Goal: Task Accomplishment & Management: Manage account settings

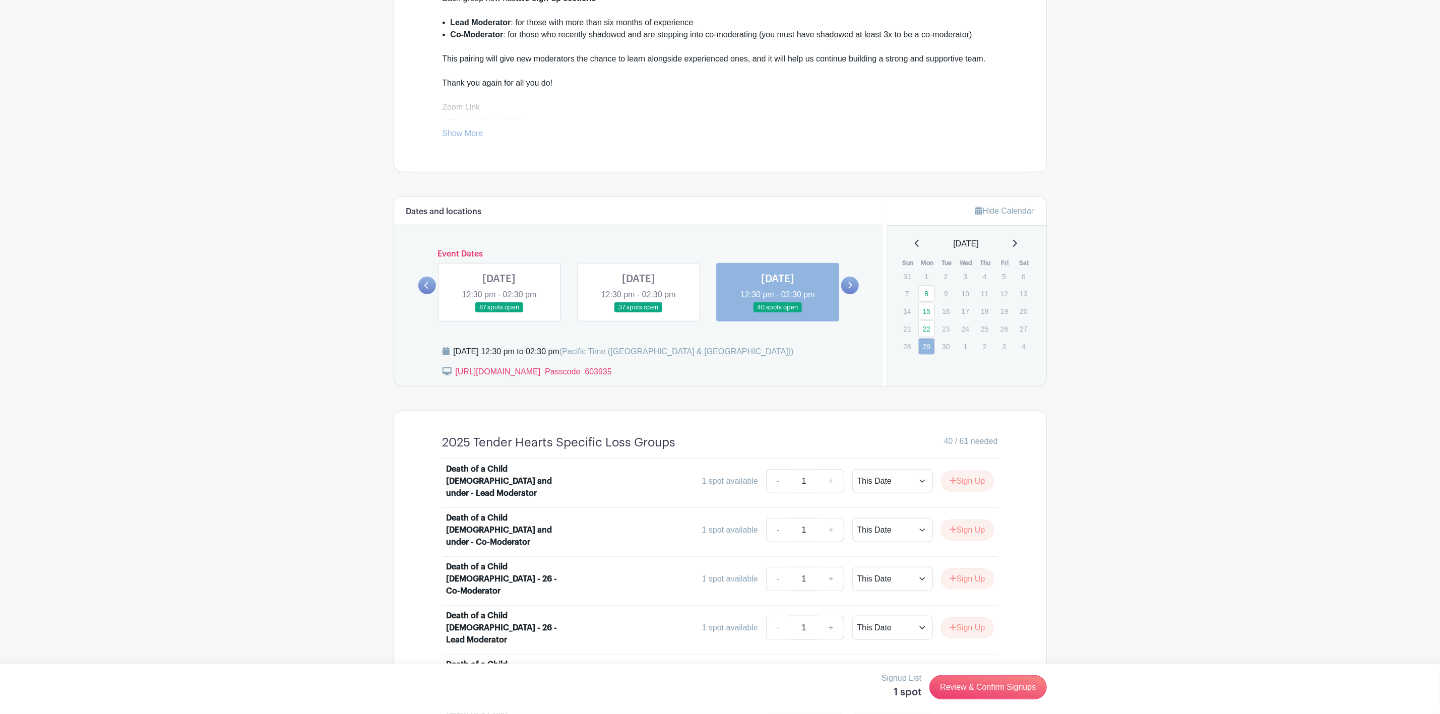
scroll to position [455, 0]
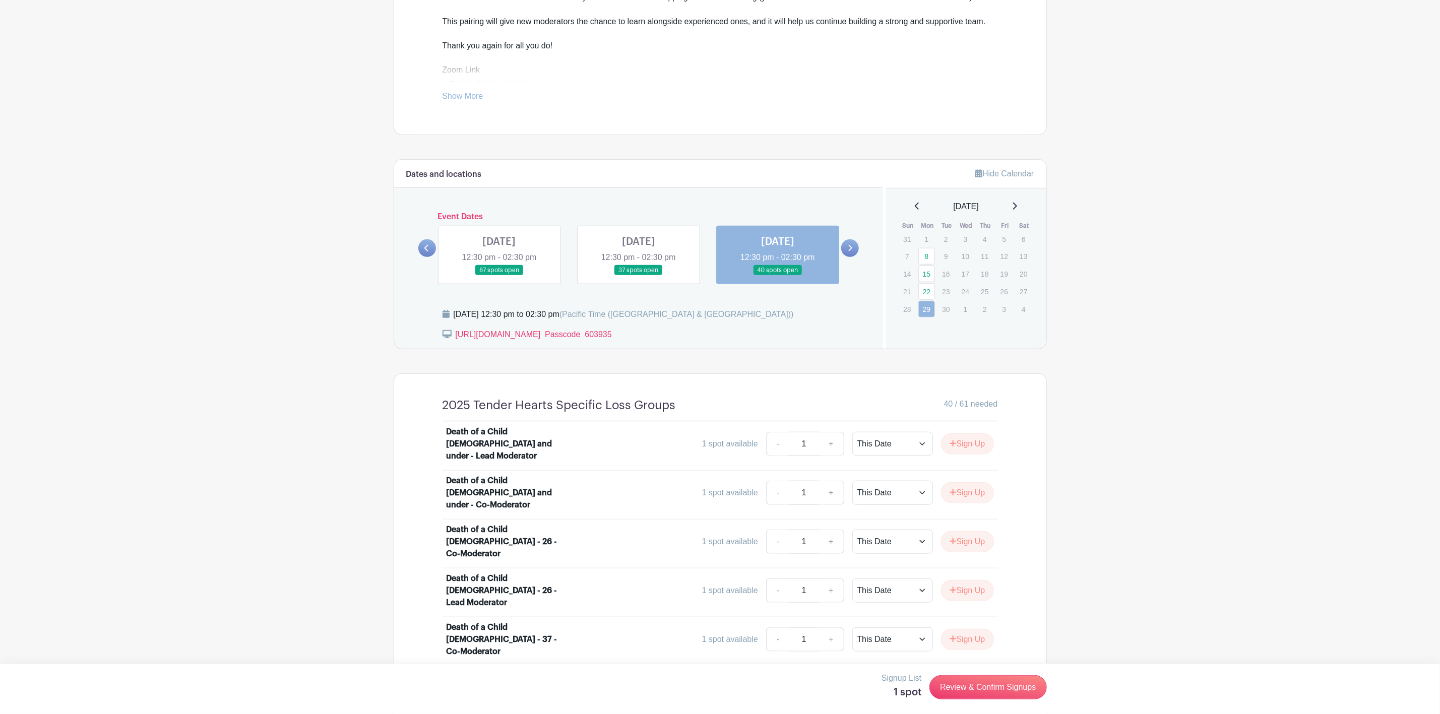
drag, startPoint x: 766, startPoint y: 247, endPoint x: 759, endPoint y: 247, distance: 6.6
click at [778, 276] on link at bounding box center [778, 276] width 0 height 0
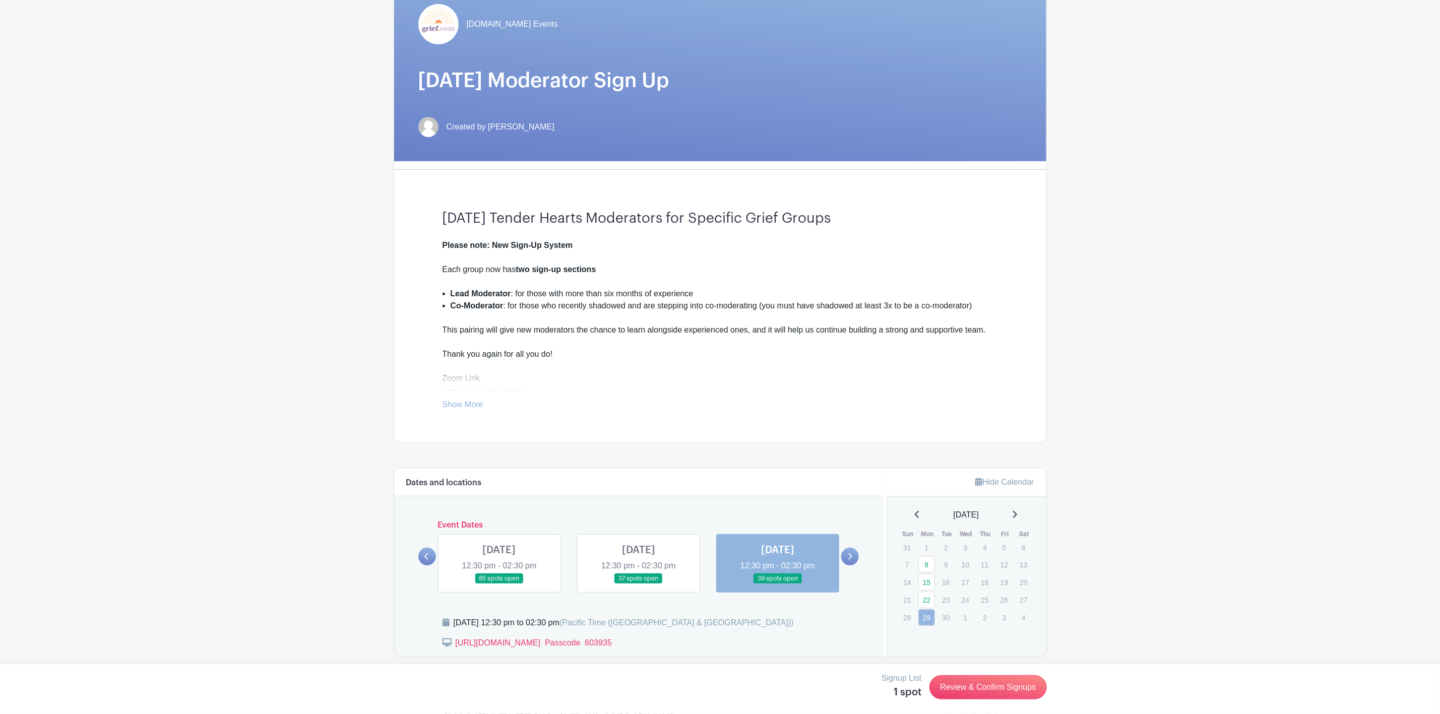
scroll to position [378, 0]
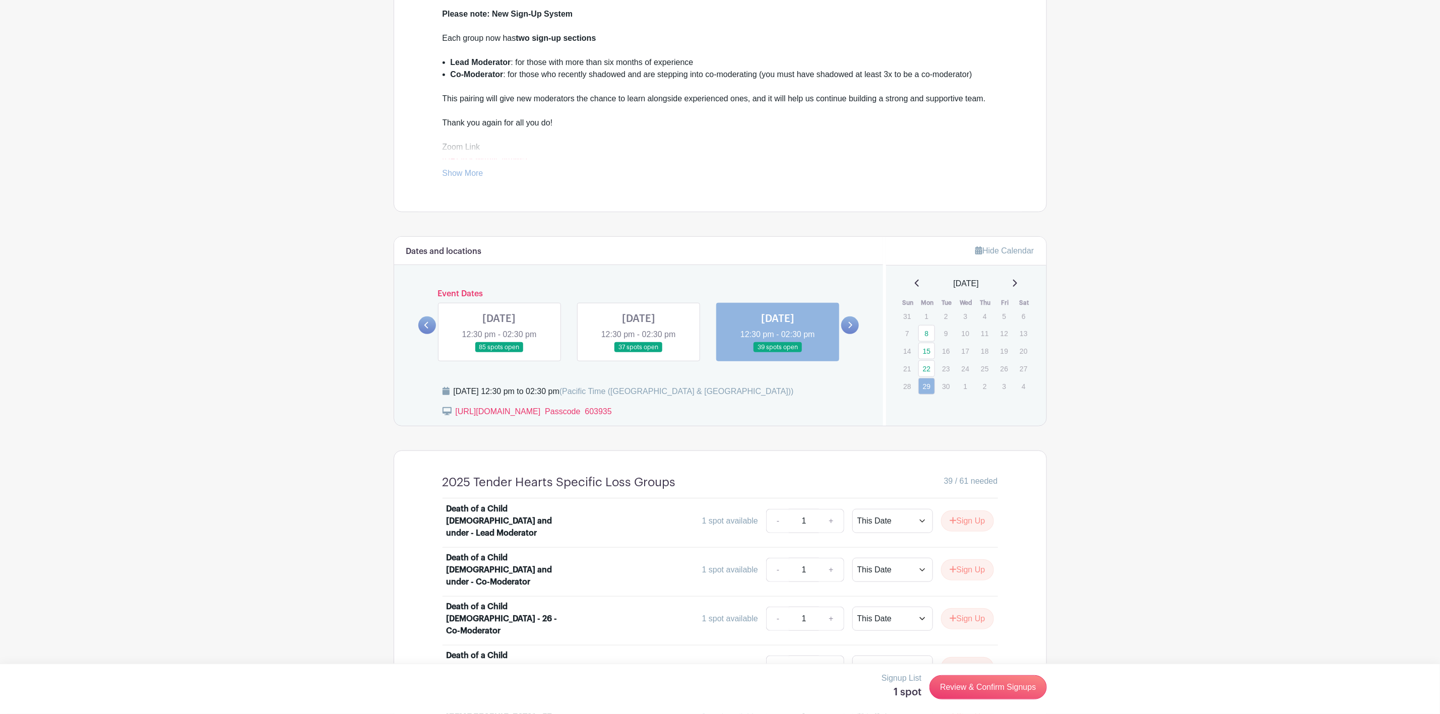
click at [778, 353] on link at bounding box center [778, 353] width 0 height 0
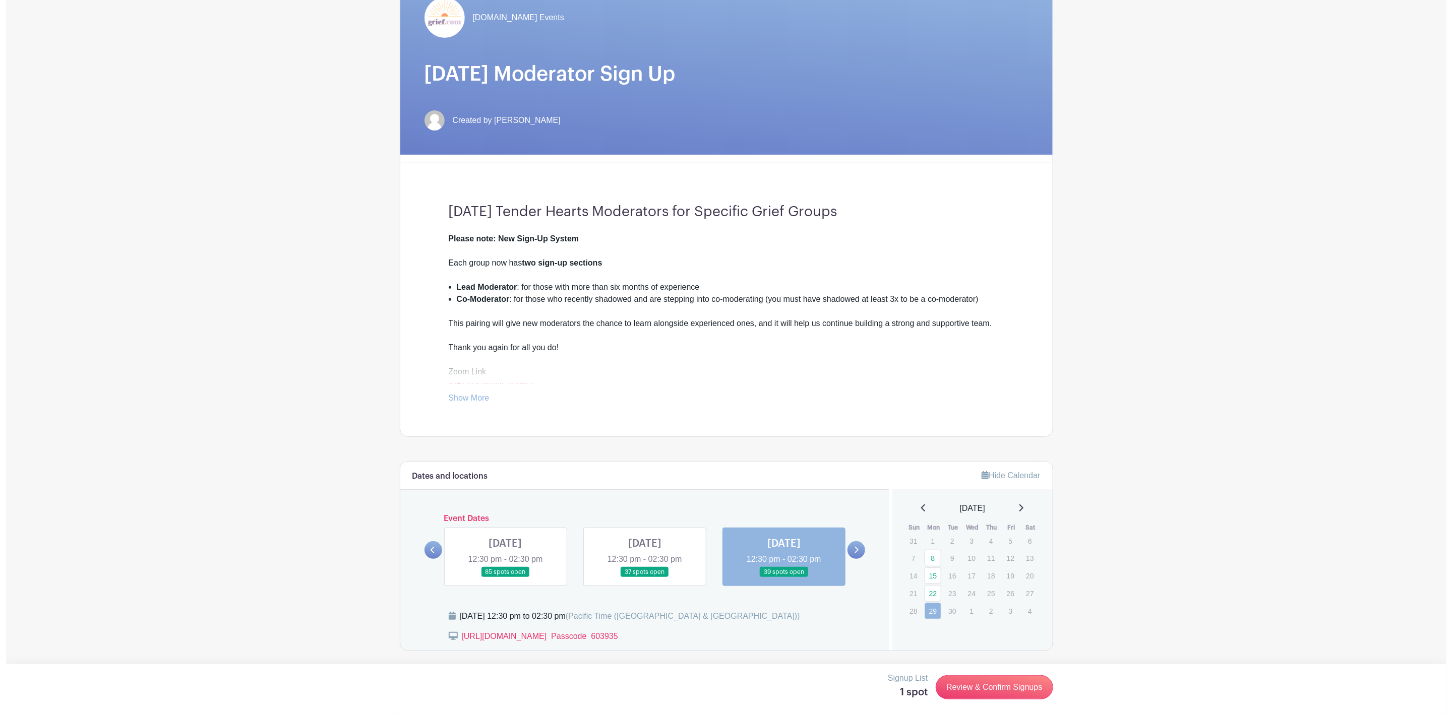
scroll to position [0, 0]
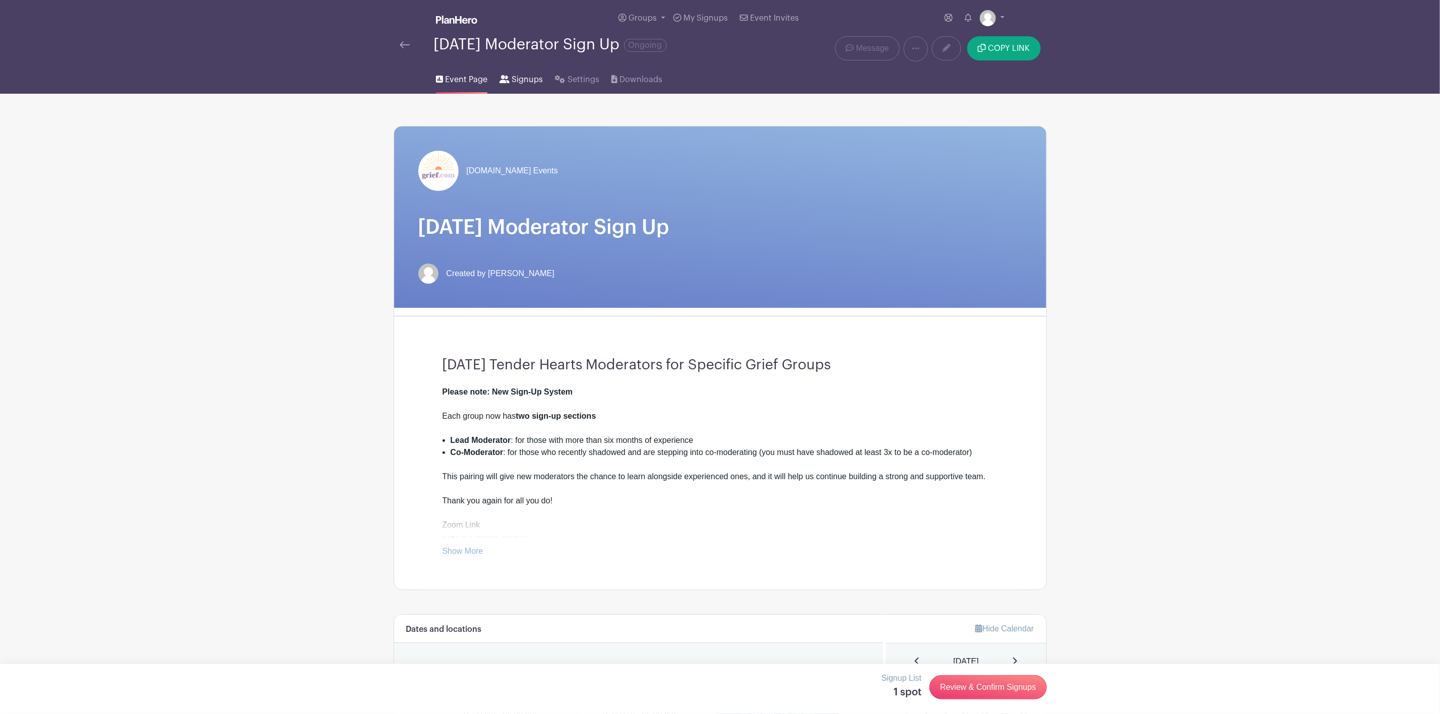
click at [516, 76] on span "Signups" at bounding box center [527, 80] width 31 height 12
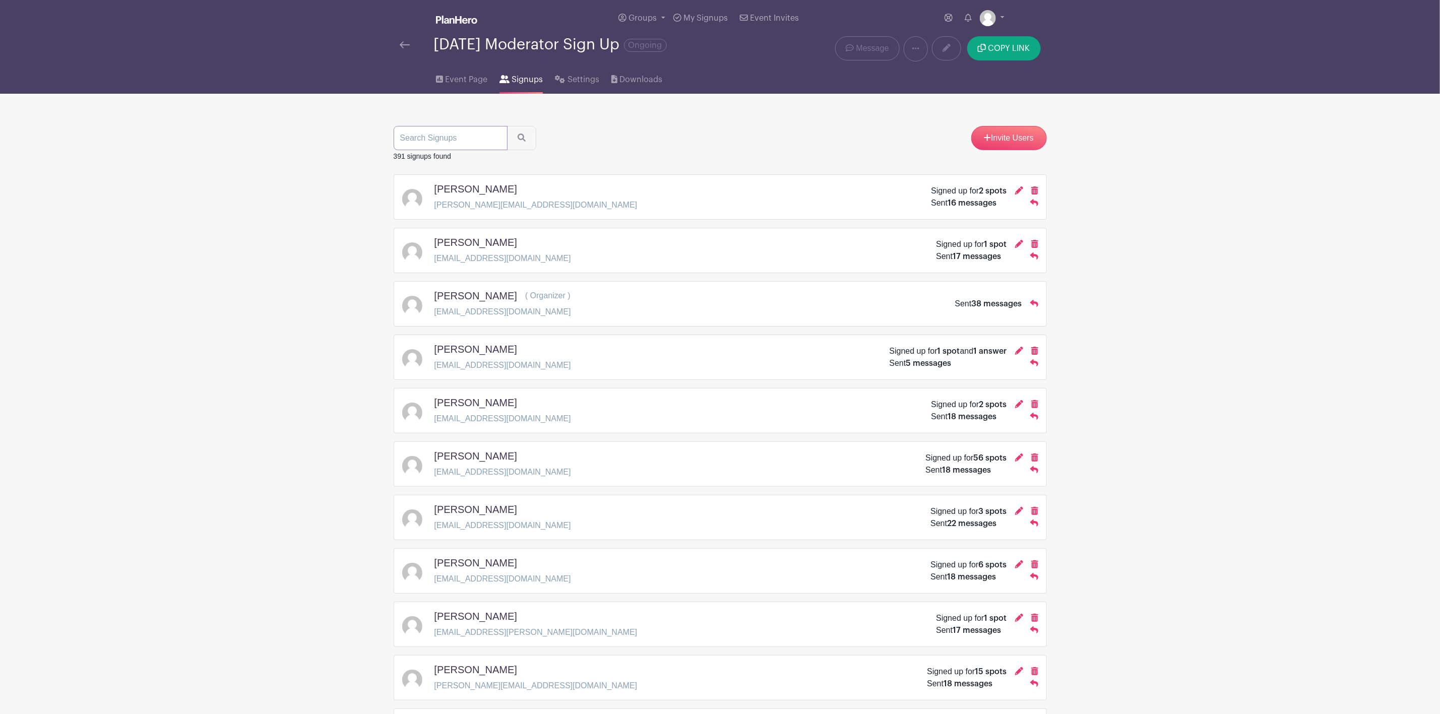
paste input "[EMAIL_ADDRESS][DOMAIN_NAME]"
type input "[EMAIL_ADDRESS][DOMAIN_NAME]"
click at [507, 126] on button "submit" at bounding box center [521, 138] width 29 height 24
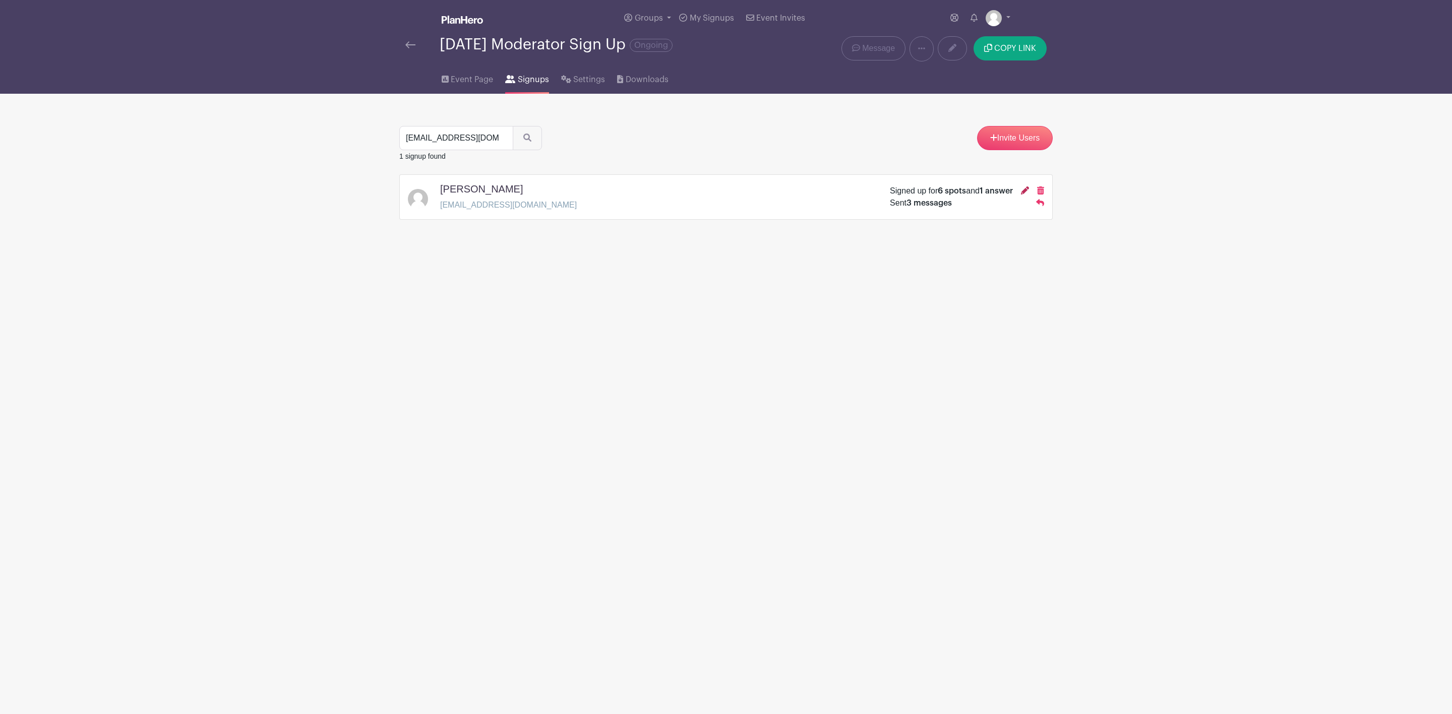
click at [1025, 193] on icon at bounding box center [1025, 191] width 8 height 8
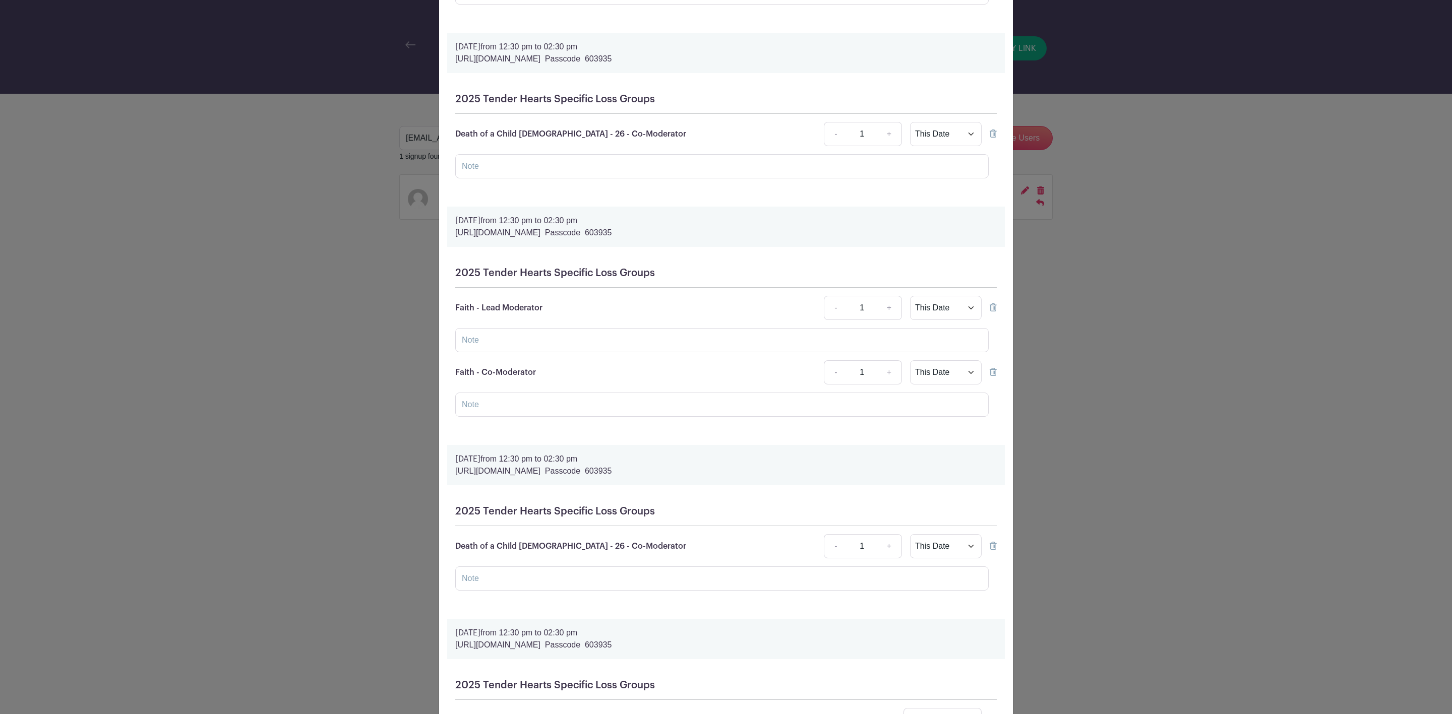
scroll to position [227, 0]
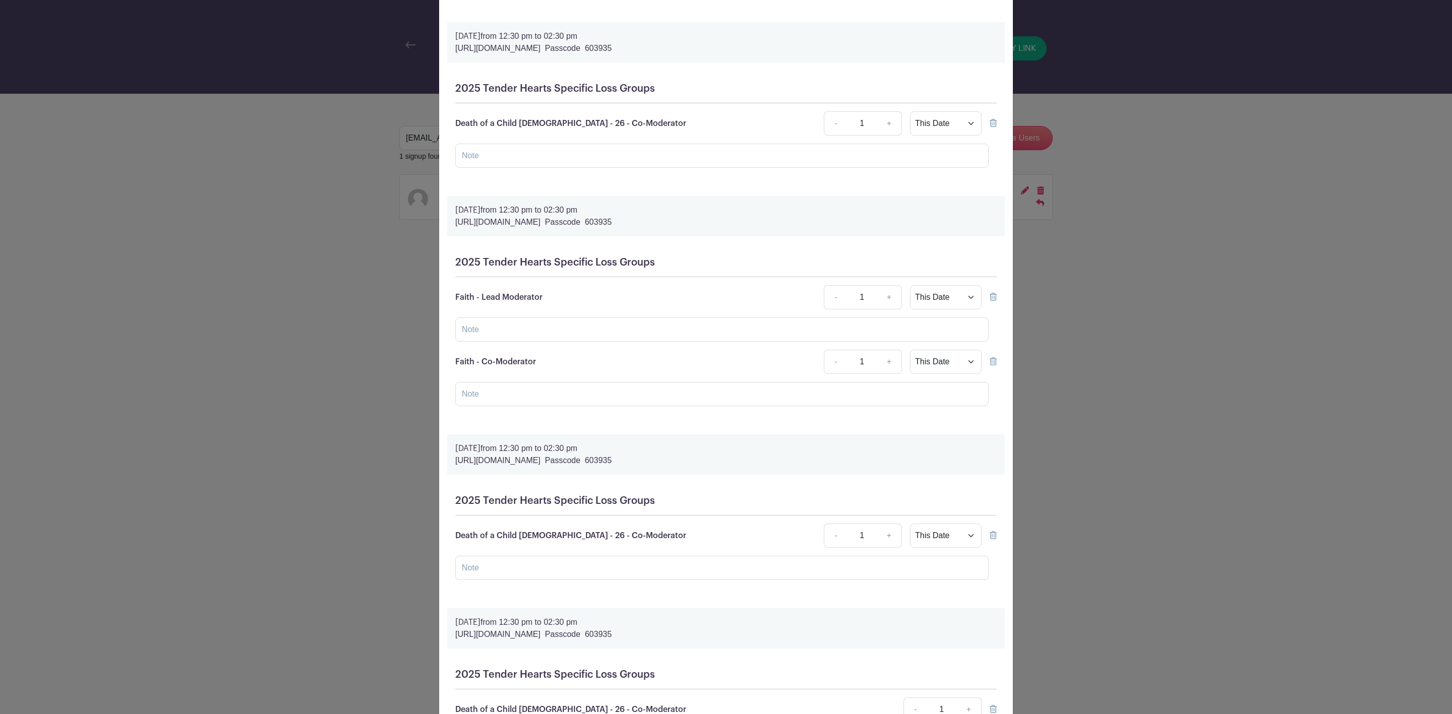
click at [990, 301] on icon at bounding box center [993, 297] width 7 height 8
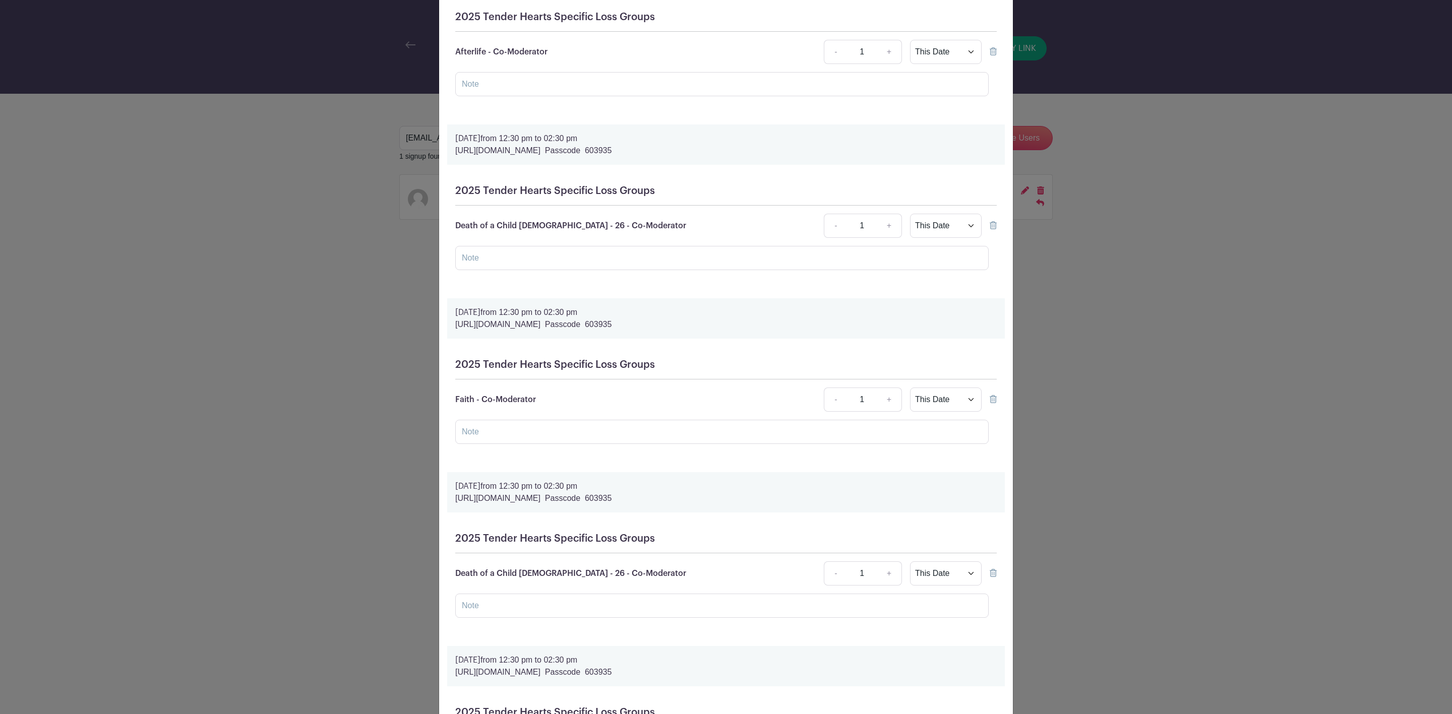
scroll to position [151, 0]
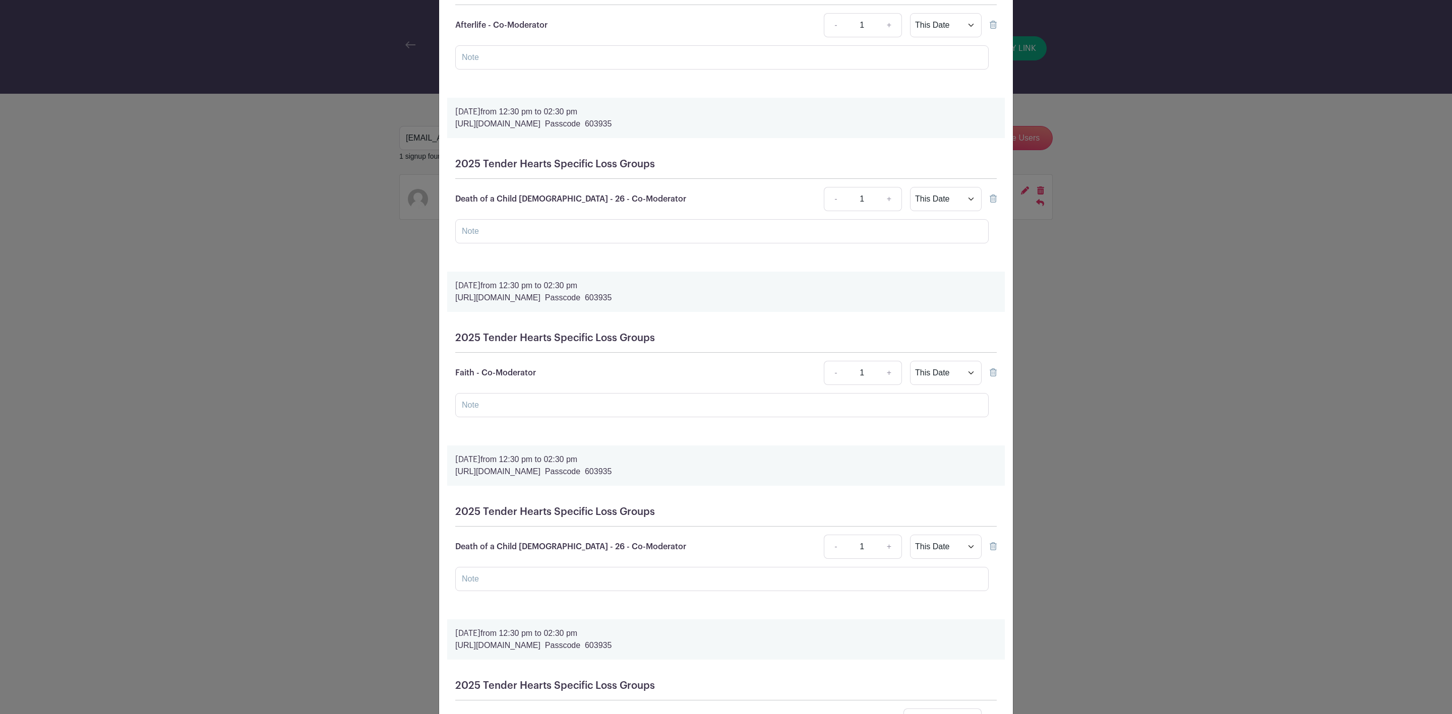
drag, startPoint x: 654, startPoint y: 287, endPoint x: 443, endPoint y: 284, distance: 210.8
click at [447, 284] on div "[DATE] 12:30 pm to 02:30 pm [URL][DOMAIN_NAME]  Passcode 603935" at bounding box center [726, 292] width 558 height 40
copy p "[DATE] 12:30 pm to 02:30 pm"
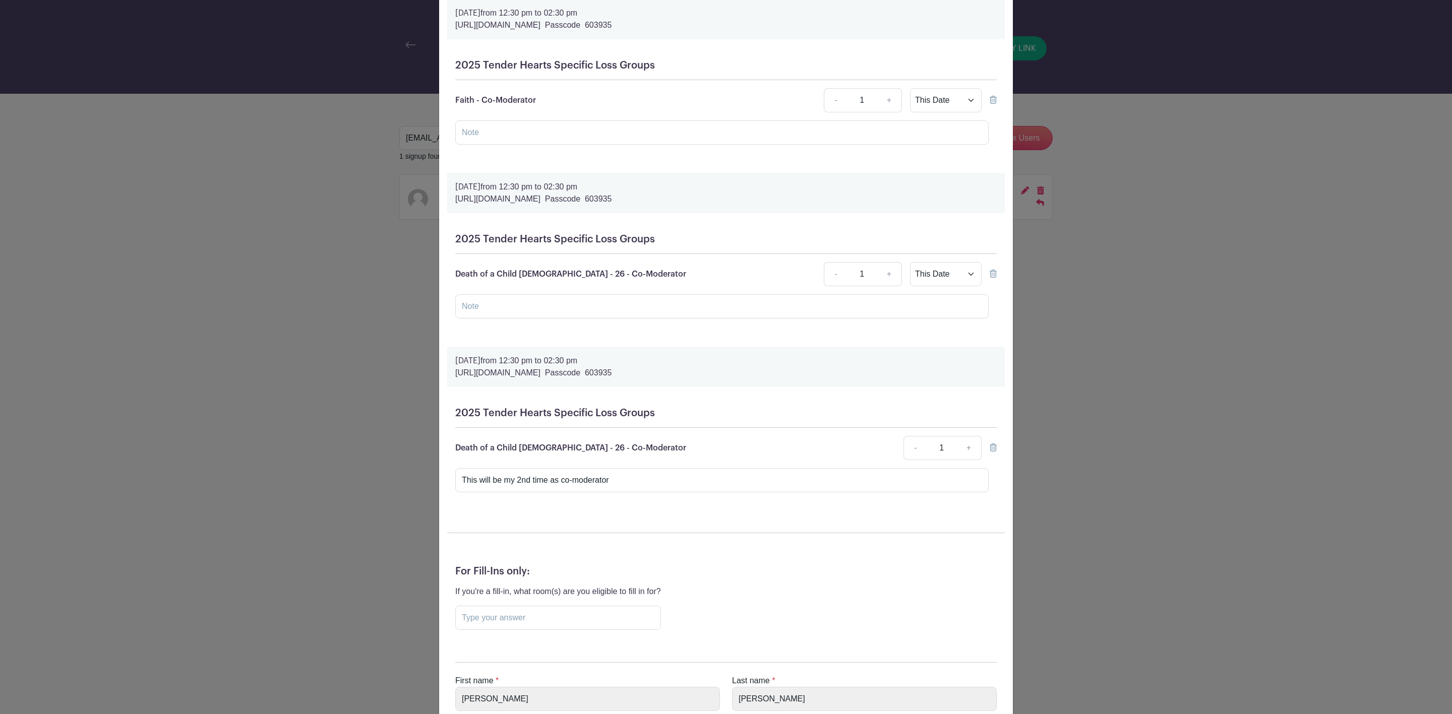
scroll to position [580, 0]
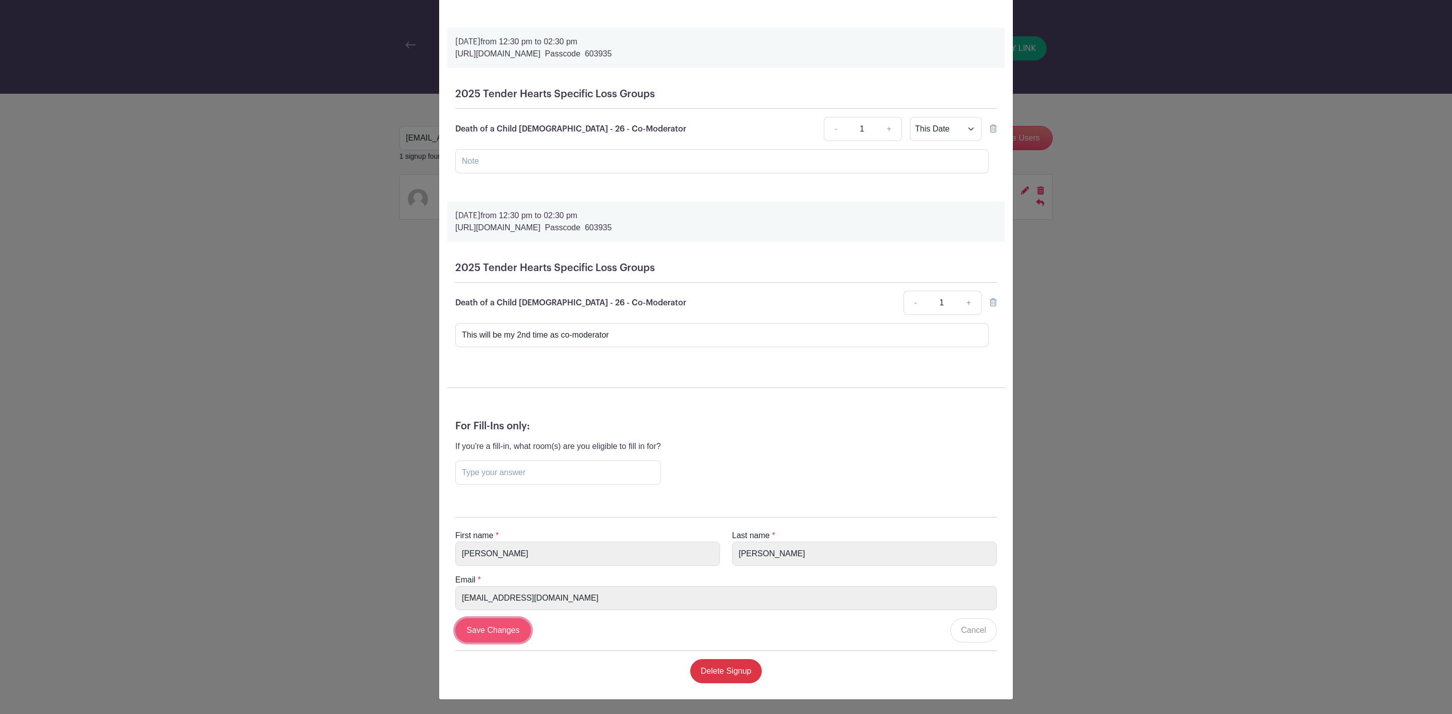
click at [497, 631] on input "Save Changes" at bounding box center [493, 631] width 76 height 24
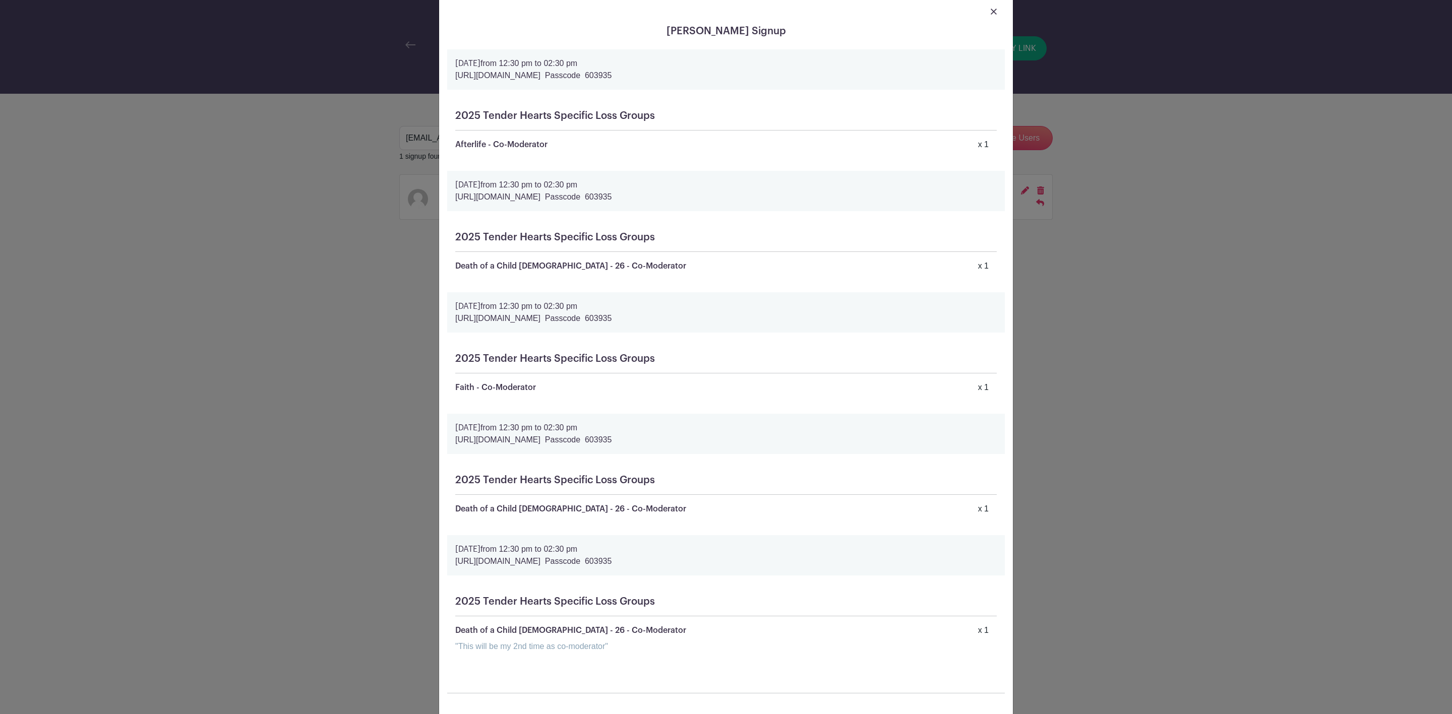
scroll to position [0, 0]
